Goal: Navigation & Orientation: Go to known website

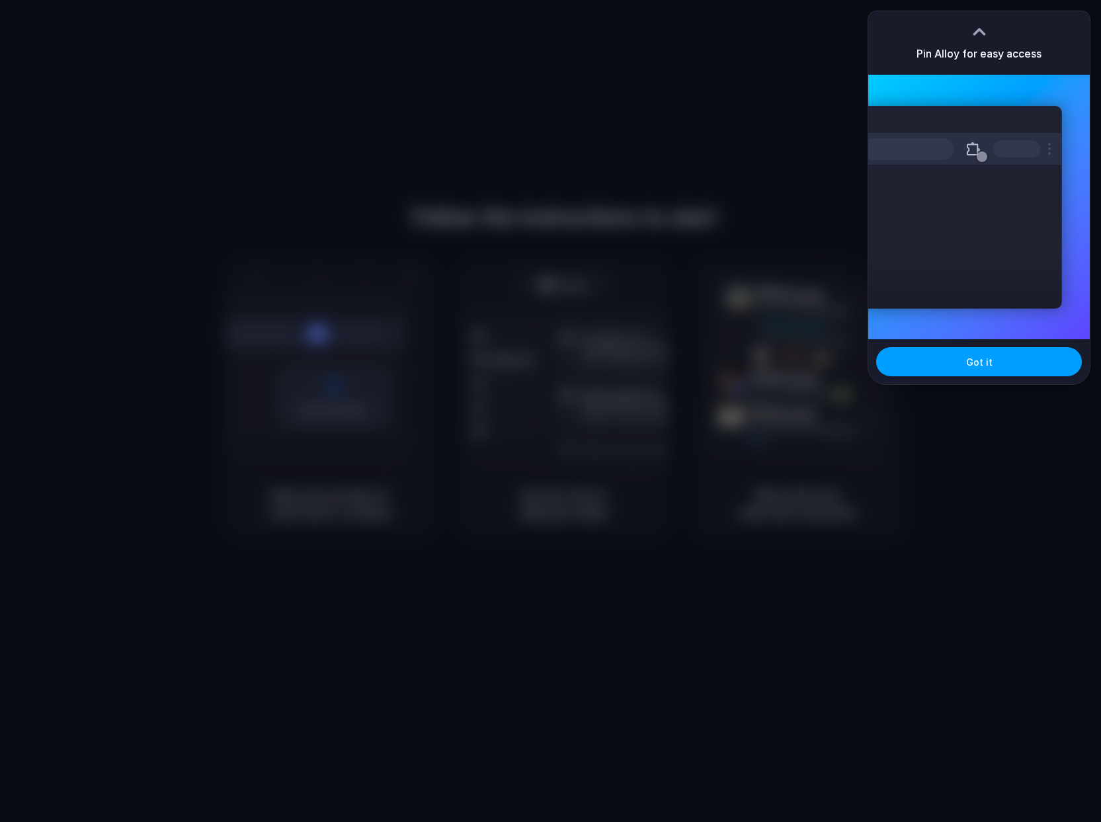
click at [975, 366] on span "Got it" at bounding box center [979, 362] width 26 height 14
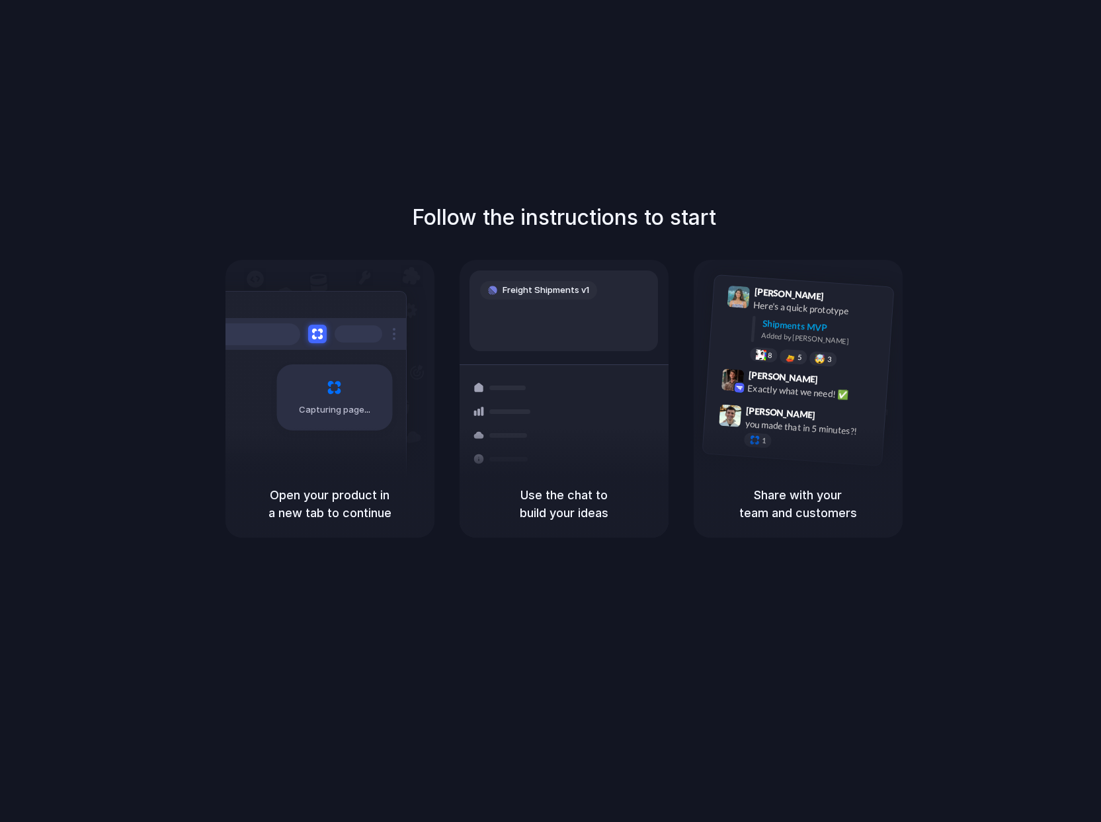
click at [356, 476] on div "Open your product in a new tab to continue" at bounding box center [329, 503] width 209 height 67
click at [327, 393] on div "Capturing page" at bounding box center [334, 397] width 116 height 66
